Goal: Task Accomplishment & Management: Complete application form

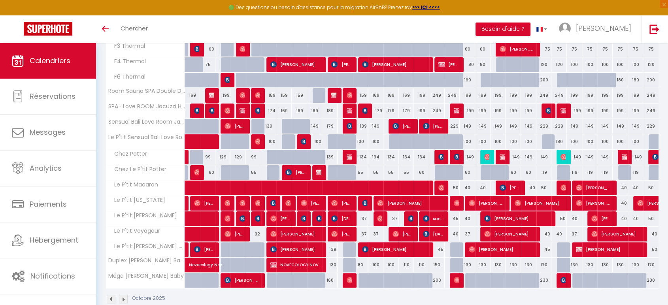
scroll to position [168, 0]
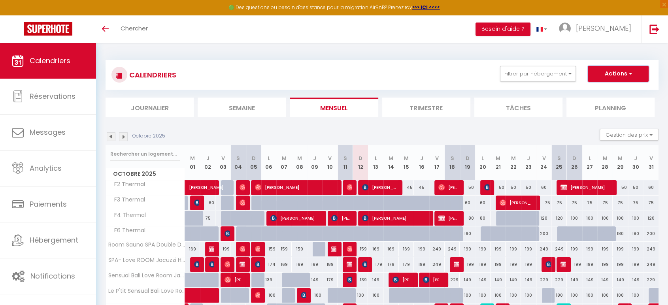
click at [615, 69] on button "Actions" at bounding box center [618, 74] width 61 height 16
click at [598, 91] on link "Nouvelle réservation" at bounding box center [610, 92] width 69 height 12
select select
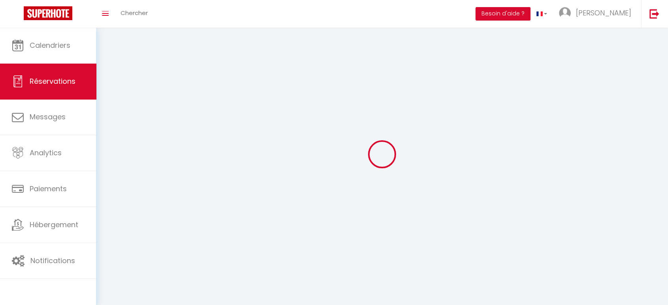
select select
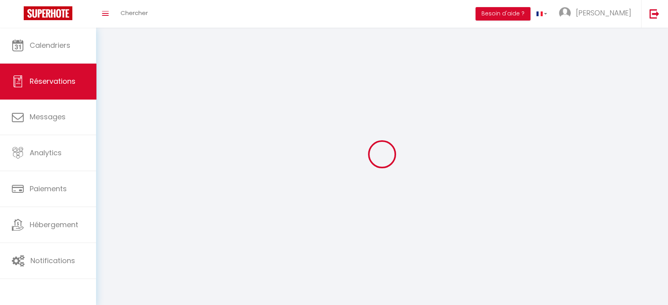
select select
checkbox input "false"
select select
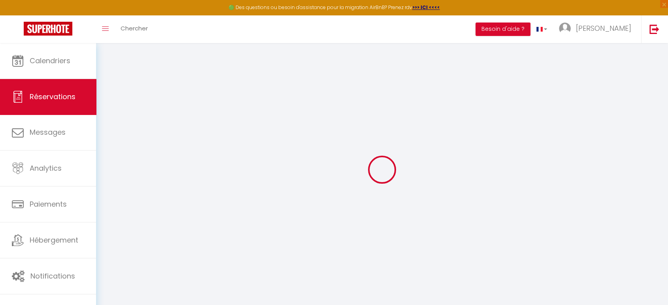
select select
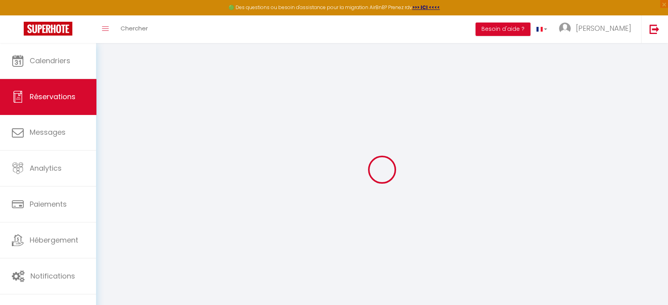
select select
checkbox input "false"
select select
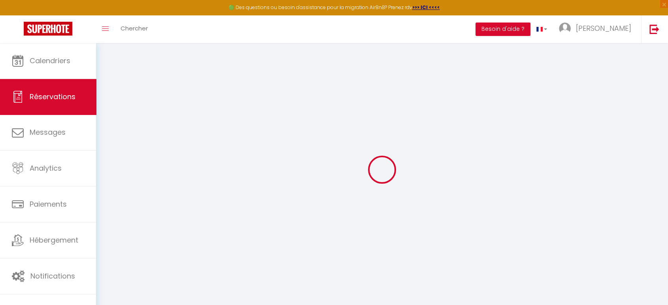
select select
checkbox input "false"
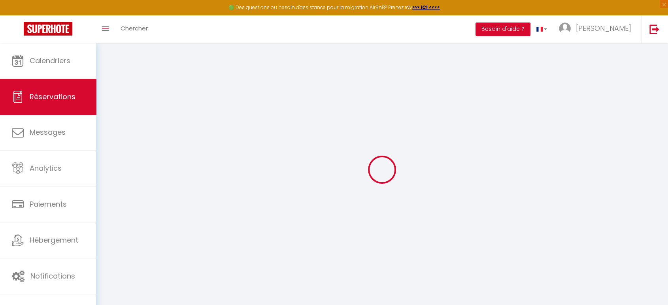
select select
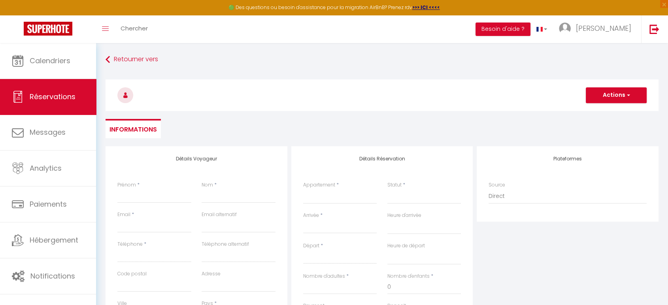
select select
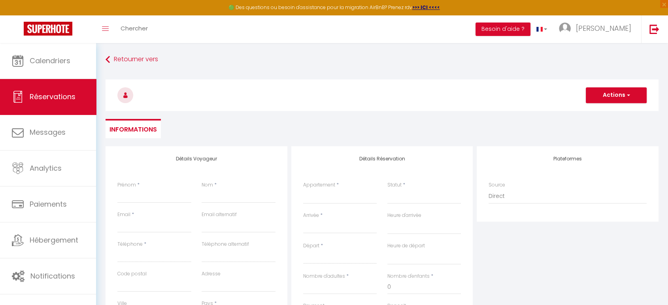
checkbox input "false"
select select
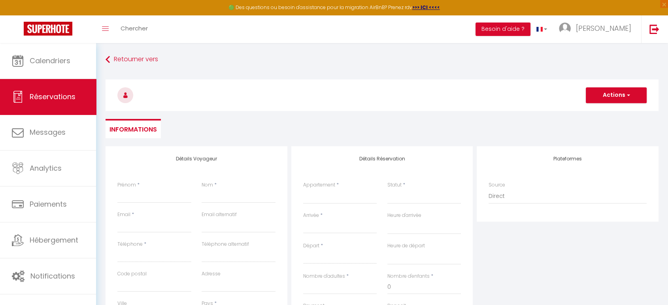
select select
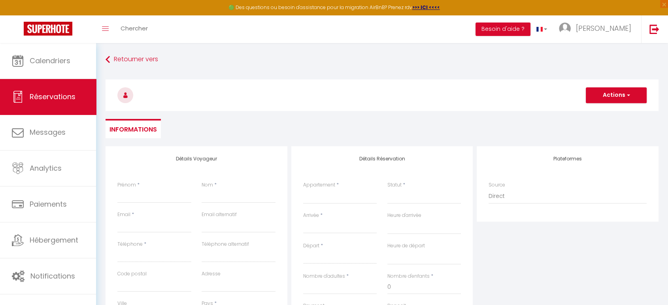
checkbox input "false"
click at [145, 190] on input "Prénom" at bounding box center [154, 196] width 74 height 14
type input "M"
select select
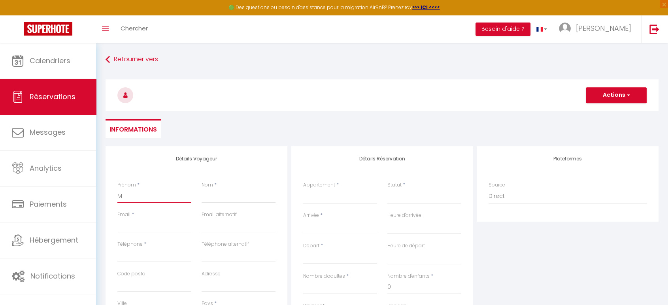
select select
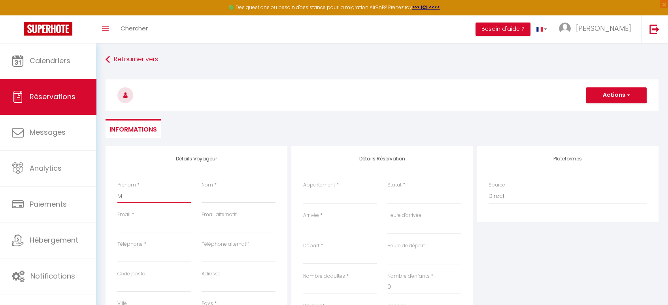
checkbox input "false"
type input "Ma"
select select
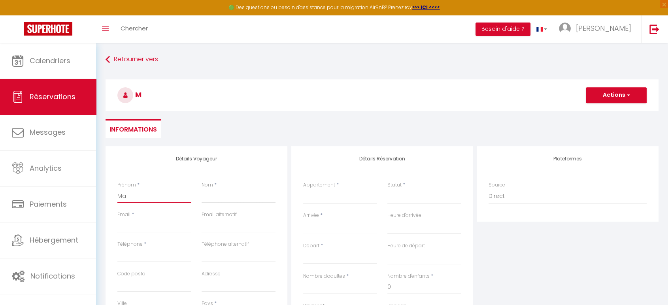
select select
checkbox input "false"
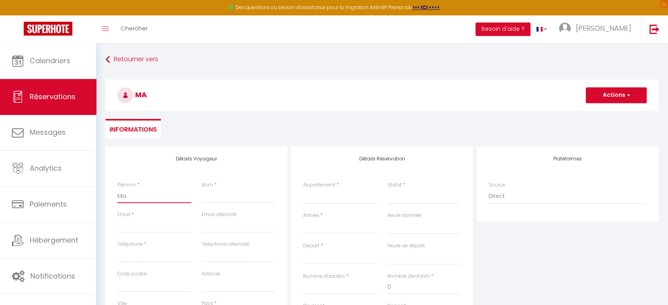
type input "Mar"
select select
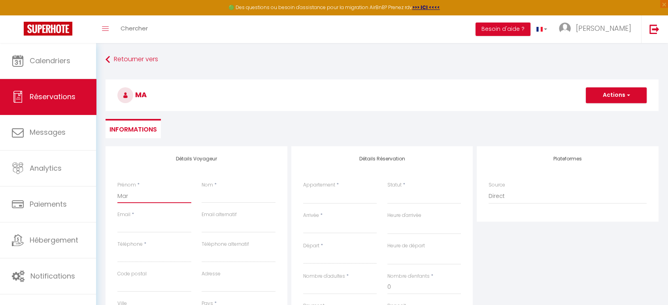
select select
checkbox input "false"
type input "Mari"
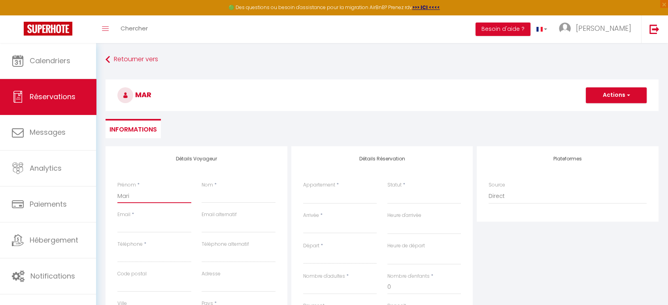
select select
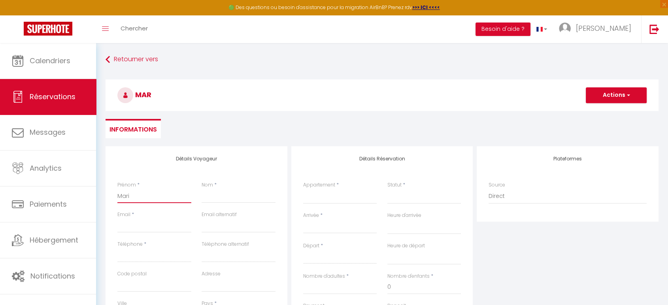
select select
checkbox input "false"
type input "Maria"
select select
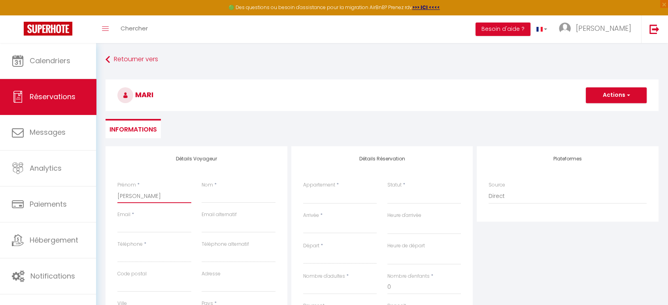
select select
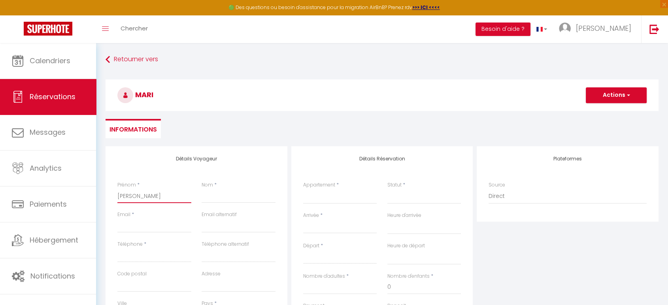
select select
checkbox input "false"
type input "Maria"
type input "."
select select
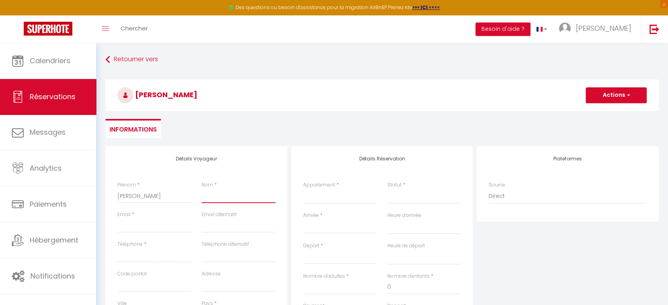
select select
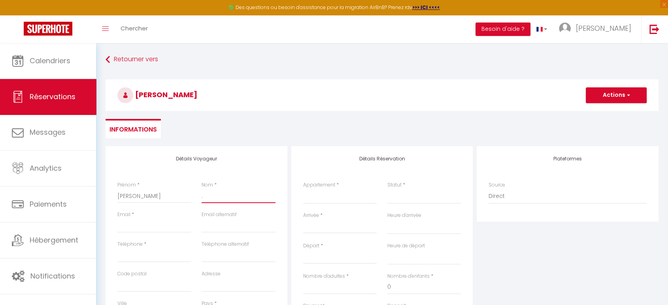
select select
checkbox input "false"
type input "."
type input "n"
select select
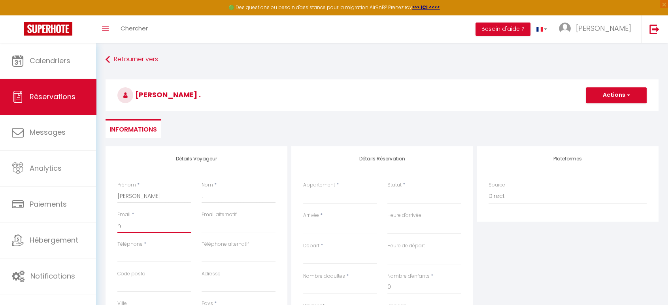
select select
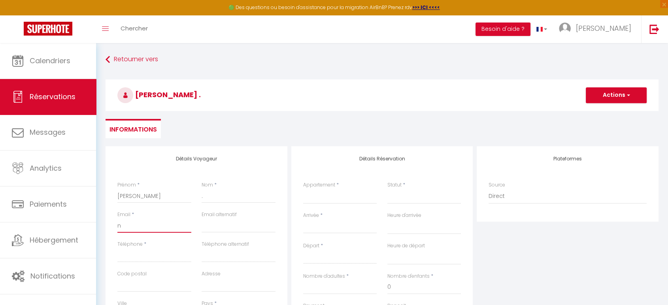
select select
checkbox input "false"
type input "ni"
select select
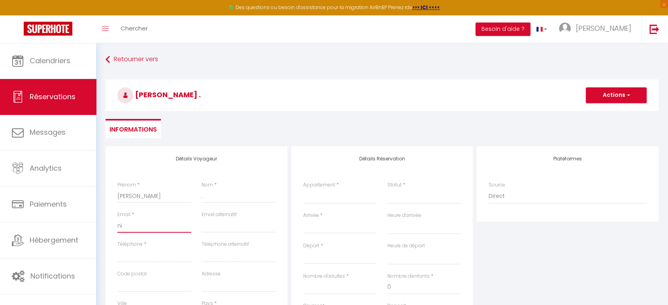
select select
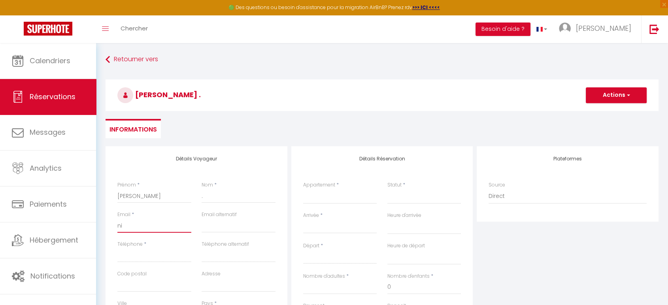
checkbox input "false"
type input "nic"
select select
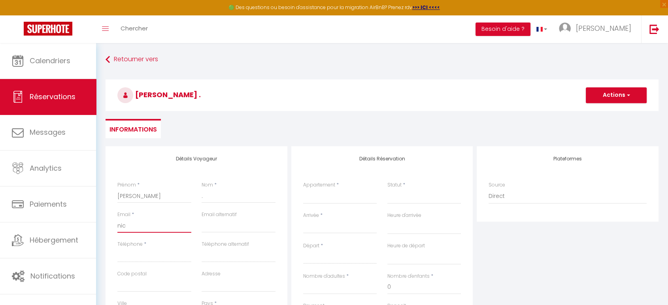
select select
checkbox input "false"
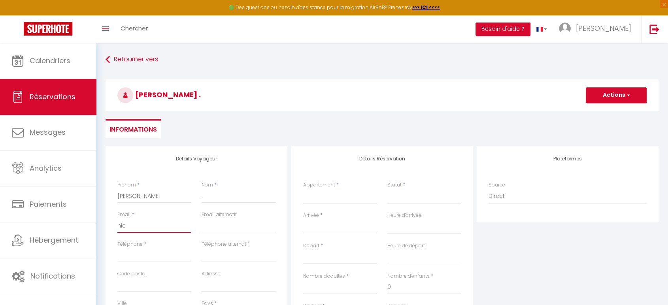
type input "nico"
select select
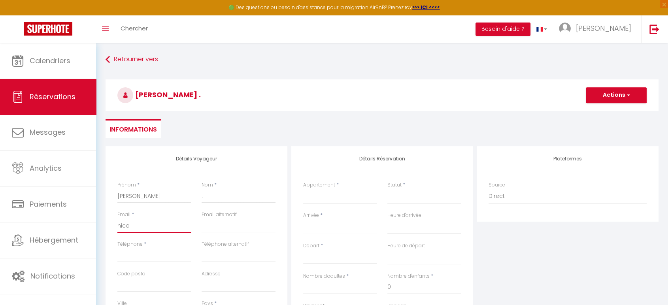
select select
checkbox input "false"
type input "nicol"
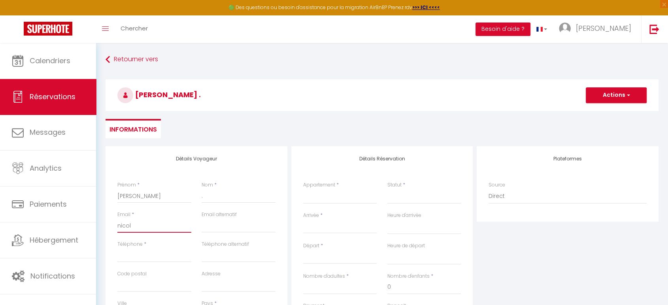
select select
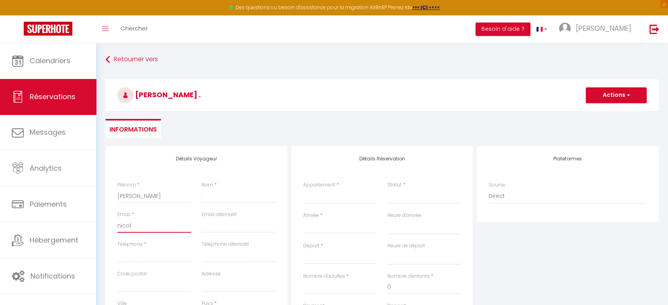
select select
checkbox input "false"
type input "nicola"
select select
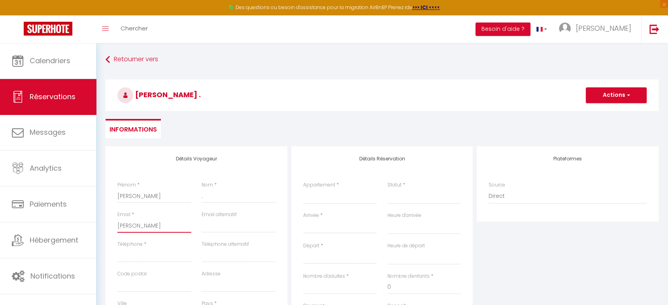
select select
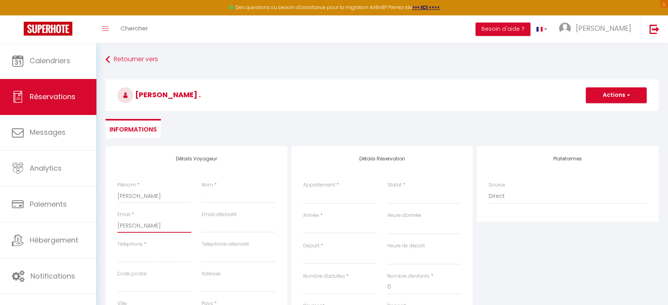
select select
checkbox input "false"
type input "nicolas"
select select
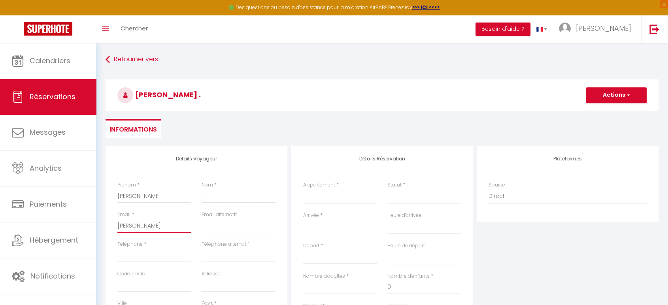
select select
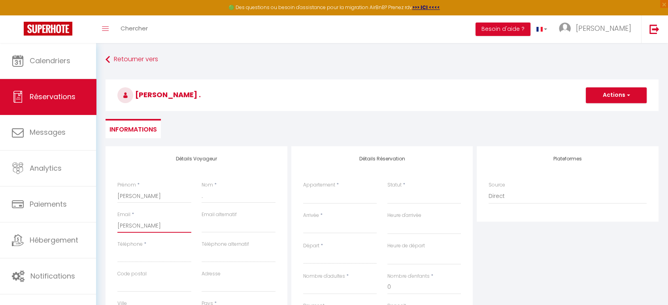
checkbox input "false"
type input "nicolas_"
select select
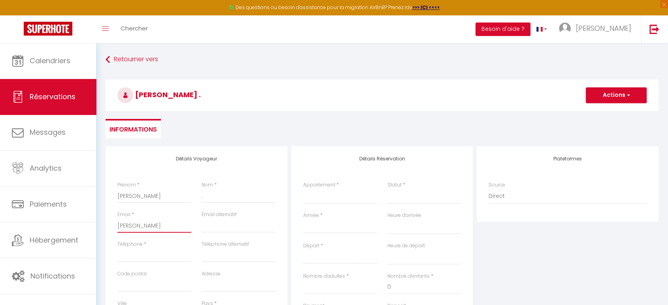
select select
checkbox input "false"
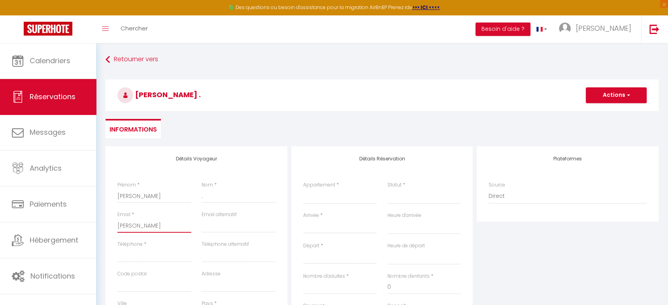
type input "nicolas_i"
select select
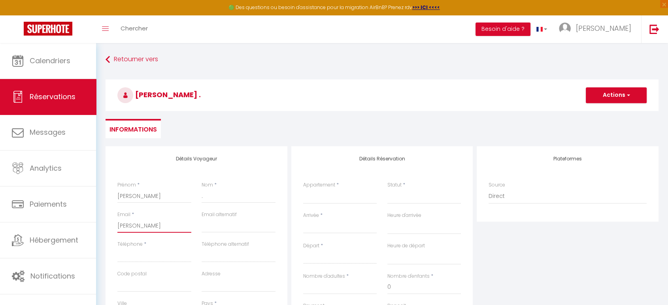
select select
checkbox input "false"
type input "nicolas_is"
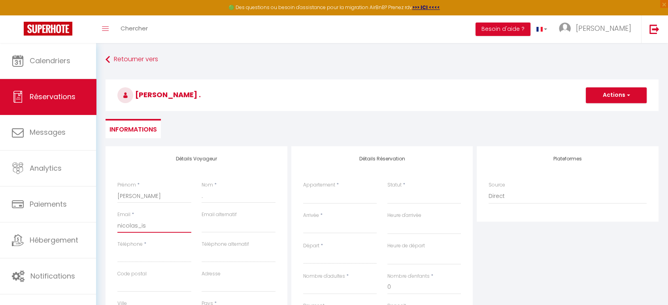
select select
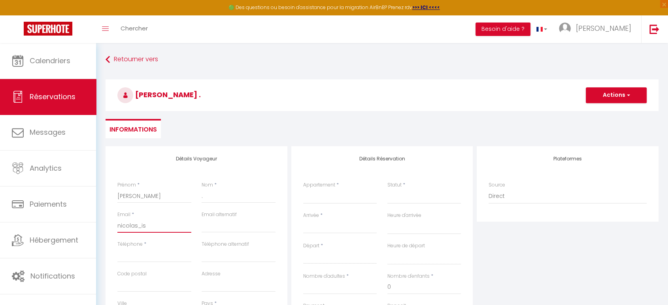
select select
checkbox input "false"
type input "nicolas_ise"
select select
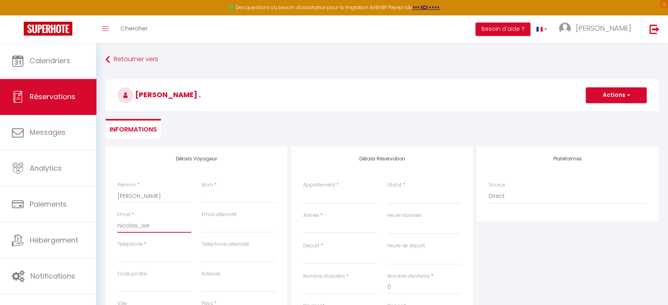
select select
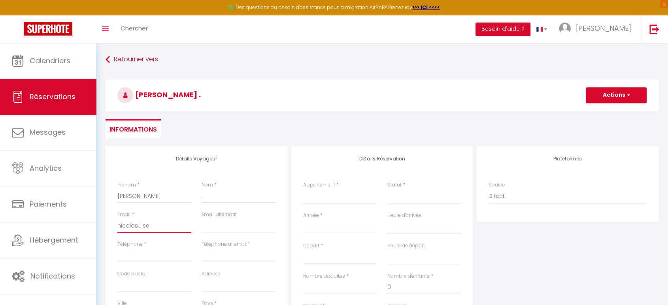
select select
checkbox input "false"
type input "nicolas_isen"
select select
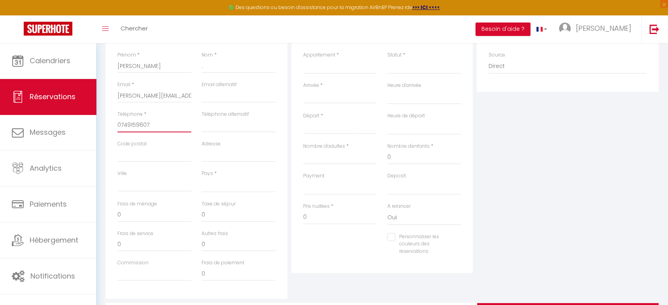
scroll to position [132, 0]
click at [217, 183] on select "France Portugal Afghanistan Albania Algeria American Samoa Andorra Angola Angui…" at bounding box center [239, 183] width 74 height 15
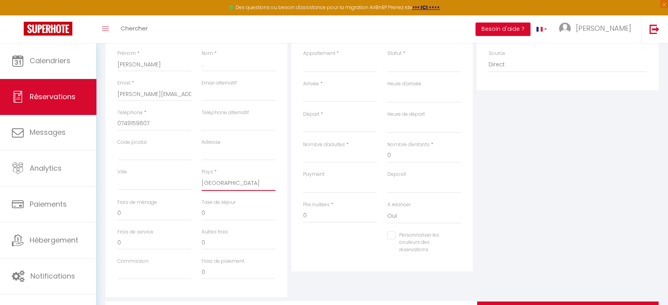
click at [202, 176] on select "France Portugal Afghanistan Albania Algeria American Samoa Andorra Angola Angui…" at bounding box center [239, 183] width 74 height 15
click at [317, 67] on select "F2 Thermal F3 Thermal F4 Thermal F6 Thermal Room Sauna SPA Double Douche SPA- L…" at bounding box center [340, 64] width 74 height 15
click at [303, 57] on select "F2 Thermal F3 Thermal F4 Thermal F6 Thermal Room Sauna SPA Double Douche SPA- L…" at bounding box center [340, 64] width 74 height 15
click at [402, 65] on select "Confirmé Non Confirmé Annulé Annulé par le voyageur No Show Request" at bounding box center [424, 64] width 74 height 15
click at [387, 57] on select "Confirmé Non Confirmé Annulé Annulé par le voyageur No Show Request" at bounding box center [424, 64] width 74 height 15
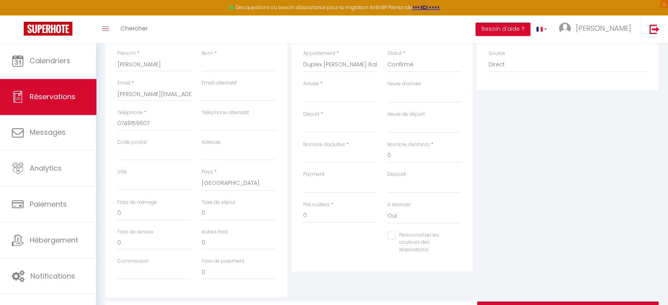
click at [329, 94] on input "Arrivée" at bounding box center [340, 96] width 74 height 10
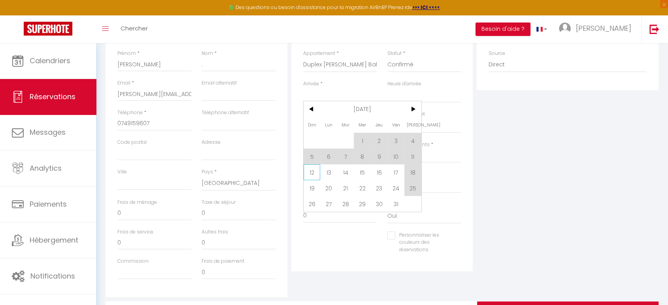
click at [311, 174] on span "12" at bounding box center [312, 172] width 17 height 16
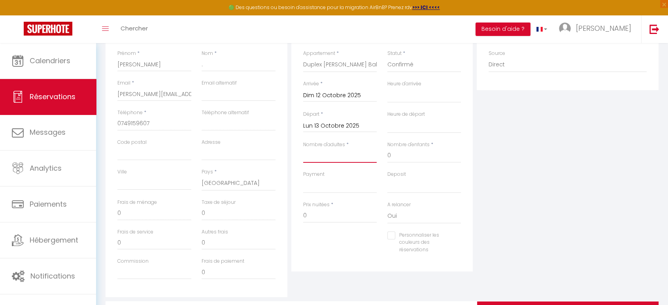
click at [329, 157] on input "Nombre d'adultes" at bounding box center [340, 156] width 74 height 14
drag, startPoint x: 321, startPoint y: 213, endPoint x: 272, endPoint y: 204, distance: 49.5
click at [272, 204] on div "Détails Voyageur Prénom * Maria Nom * . Email * nicolas_isenbrandt@yahoo.fr Ema…" at bounding box center [382, 156] width 557 height 283
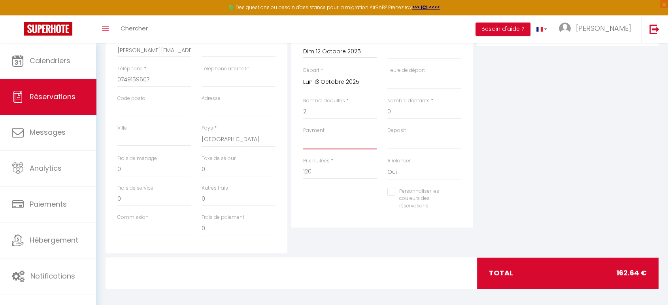
click at [326, 143] on select "OK KO" at bounding box center [340, 141] width 74 height 15
click at [303, 134] on select "OK KO" at bounding box center [340, 141] width 74 height 15
drag, startPoint x: 418, startPoint y: 139, endPoint x: 415, endPoint y: 143, distance: 5.1
click at [418, 139] on select "OK KO" at bounding box center [424, 141] width 74 height 15
click at [387, 134] on select "OK KO" at bounding box center [424, 141] width 74 height 15
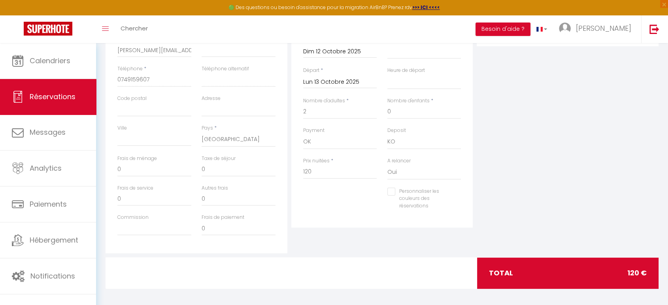
click at [478, 151] on div "Plateformes Source Direct Airbnb.com Booking.com Chalet montagne Expedia Gite d…" at bounding box center [568, 112] width 186 height 283
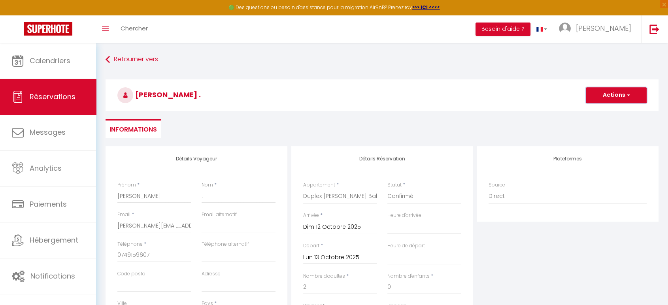
click at [600, 98] on button "Actions" at bounding box center [616, 95] width 61 height 16
click at [603, 110] on link "Enregistrer" at bounding box center [608, 113] width 62 height 10
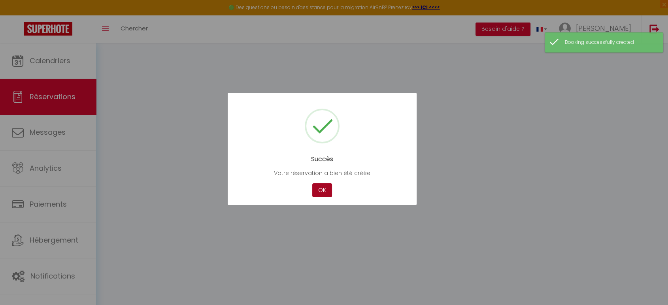
click at [325, 189] on button "OK" at bounding box center [322, 190] width 20 height 14
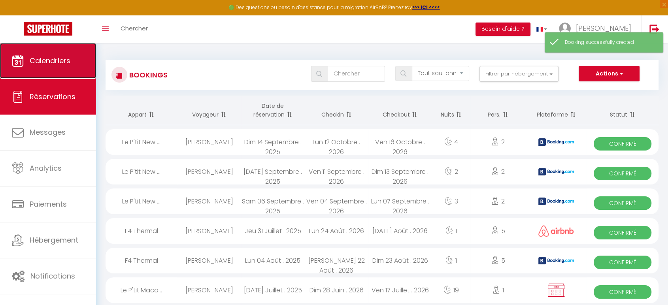
click at [77, 64] on link "Calendriers" at bounding box center [48, 61] width 96 height 36
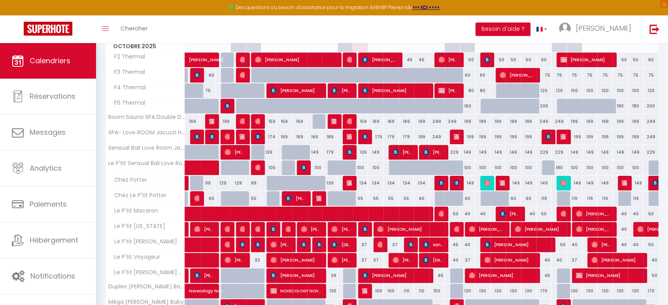
scroll to position [168, 0]
